Goal: Information Seeking & Learning: Learn about a topic

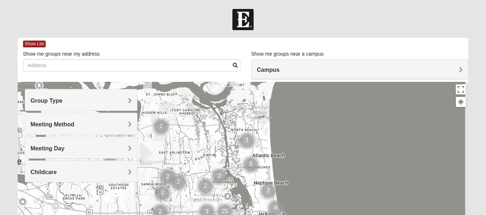
drag, startPoint x: 284, startPoint y: 185, endPoint x: 262, endPoint y: 172, distance: 26.1
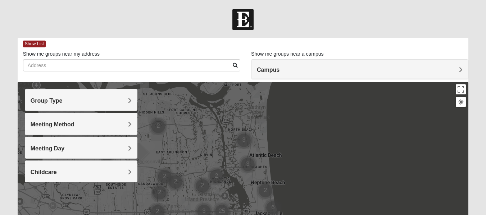
click at [72, 102] on h4 "Group Type" at bounding box center [81, 100] width 101 height 7
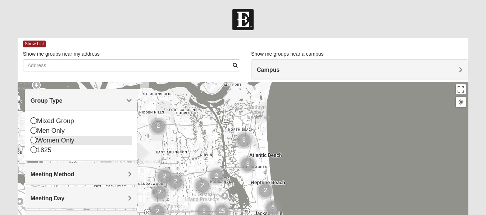
click at [33, 141] on icon at bounding box center [34, 140] width 6 height 6
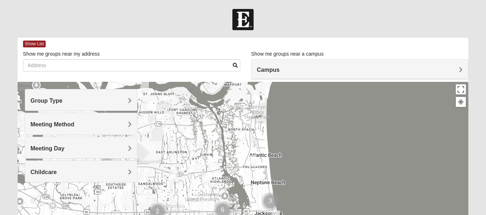
click at [252, 163] on img "Womens Foran 32233" at bounding box center [252, 161] width 9 height 12
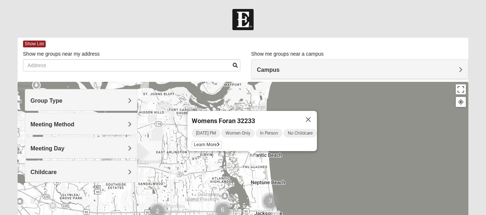
click at [272, 199] on img "Cluster of 3 groups" at bounding box center [270, 202] width 18 height 18
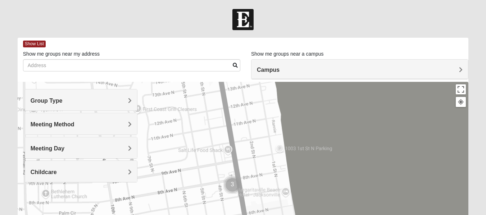
drag, startPoint x: 269, startPoint y: 190, endPoint x: 243, endPoint y: 77, distance: 116.0
click at [244, 74] on div "Show List Loading Groups Keywords Filter Additional Filters Campus [GEOGRAPHIC_…" at bounding box center [243, 204] width 450 height 332
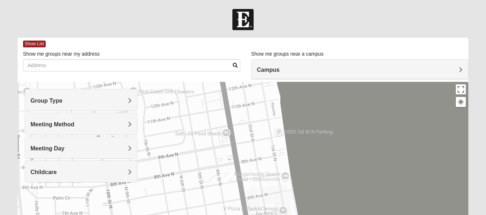
click at [231, 181] on img "Womens Clifton 32250" at bounding box center [228, 178] width 9 height 12
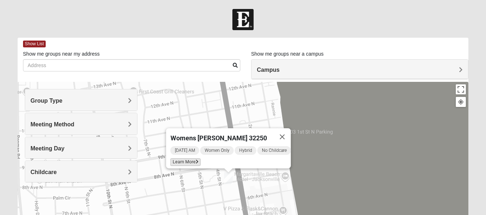
click at [188, 160] on span "Learn More" at bounding box center [185, 162] width 30 height 8
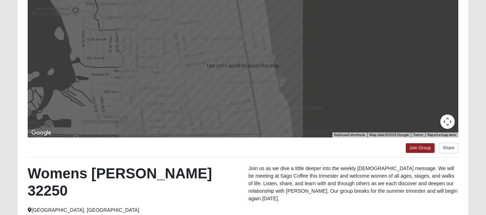
scroll to position [108, 0]
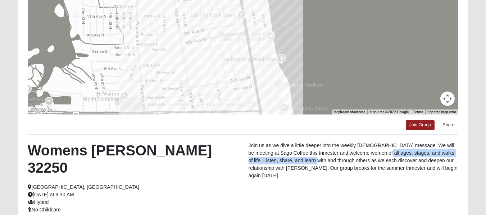
drag, startPoint x: 315, startPoint y: 158, endPoint x: 384, endPoint y: 156, distance: 69.1
click at [384, 156] on p "Join us as we dive a little deeper into the weekly [DEMOGRAPHIC_DATA] message. …" at bounding box center [353, 161] width 210 height 38
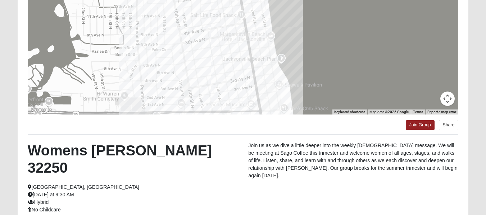
click at [342, 162] on p "Join us as we dive a little deeper into the weekly [DEMOGRAPHIC_DATA] message. …" at bounding box center [353, 161] width 210 height 38
click at [288, 166] on p "Join us as we dive a little deeper into the weekly [DEMOGRAPHIC_DATA] message. …" at bounding box center [353, 161] width 210 height 38
